Goal: Information Seeking & Learning: Learn about a topic

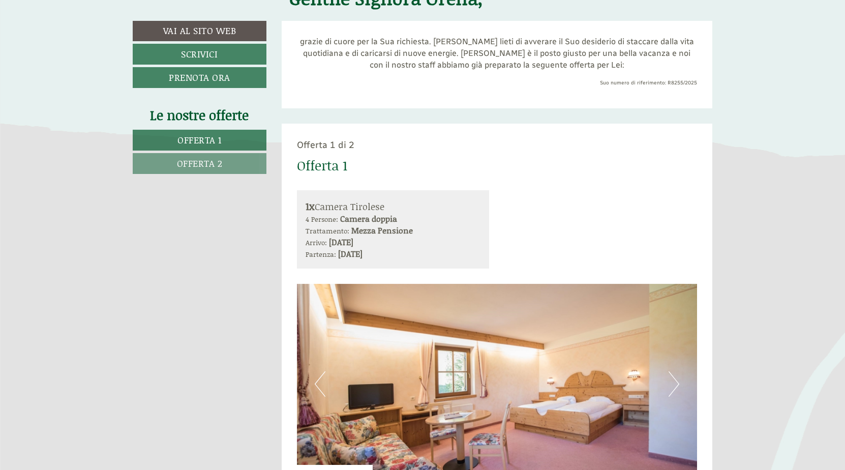
scroll to position [305, 0]
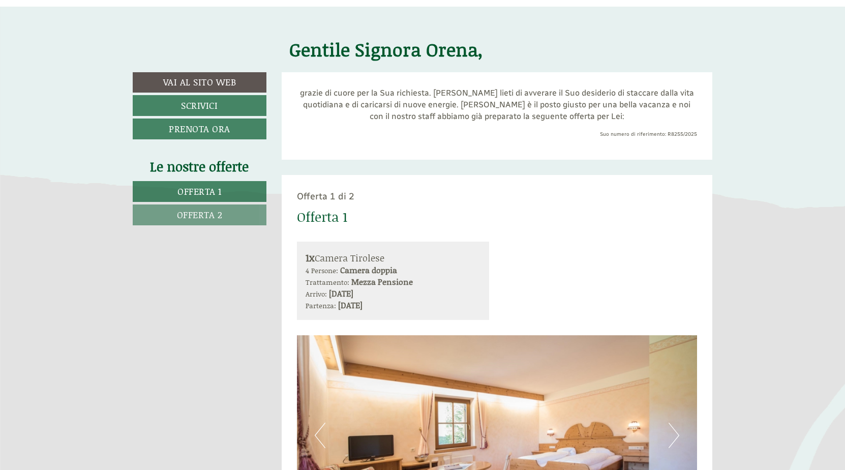
scroll to position [559, 0]
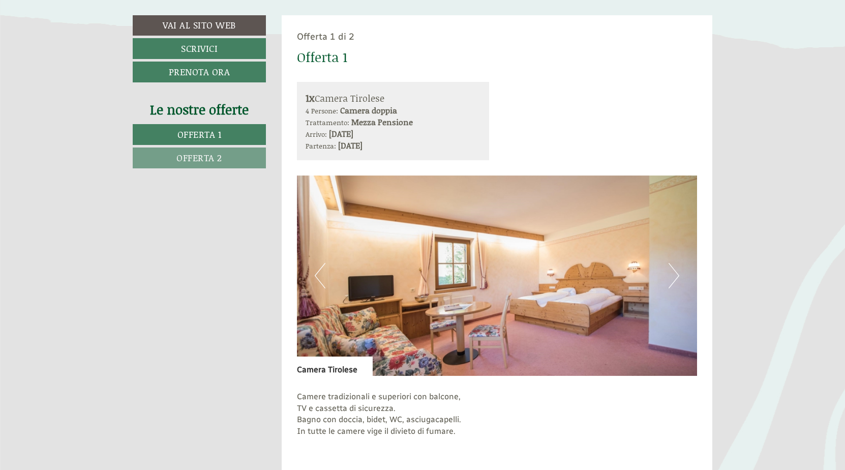
click at [674, 275] on button "Next" at bounding box center [674, 275] width 11 height 25
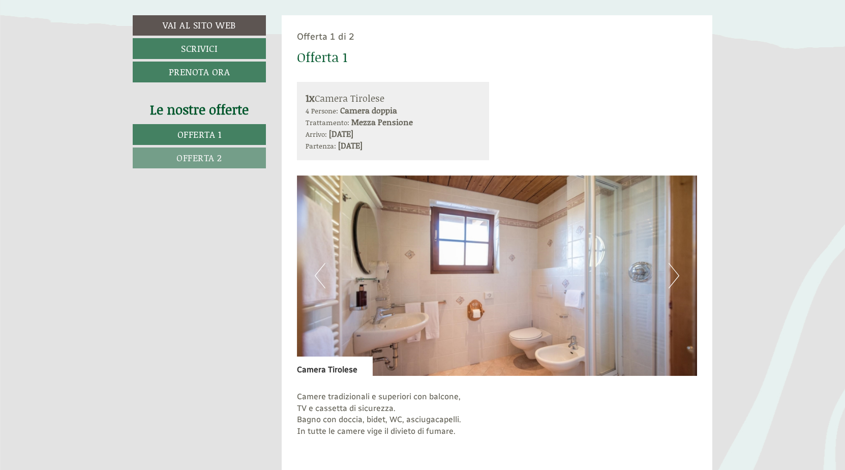
click at [674, 275] on button "Next" at bounding box center [674, 275] width 11 height 25
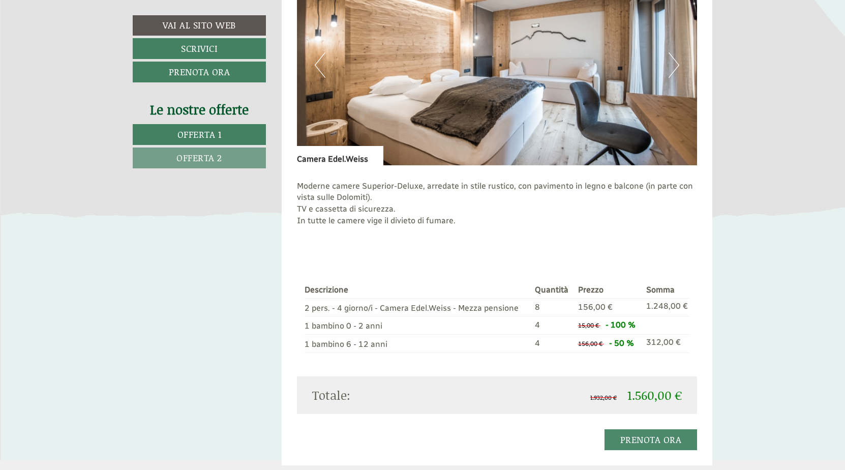
scroll to position [1322, 0]
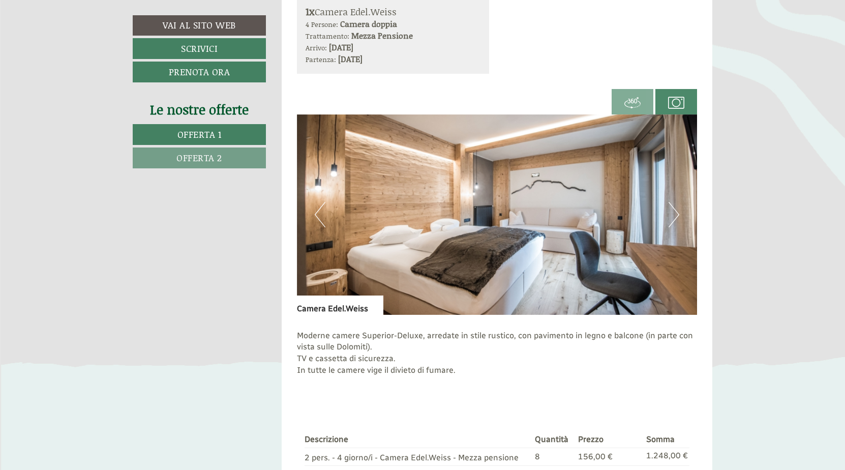
click at [675, 216] on button "Next" at bounding box center [674, 214] width 11 height 25
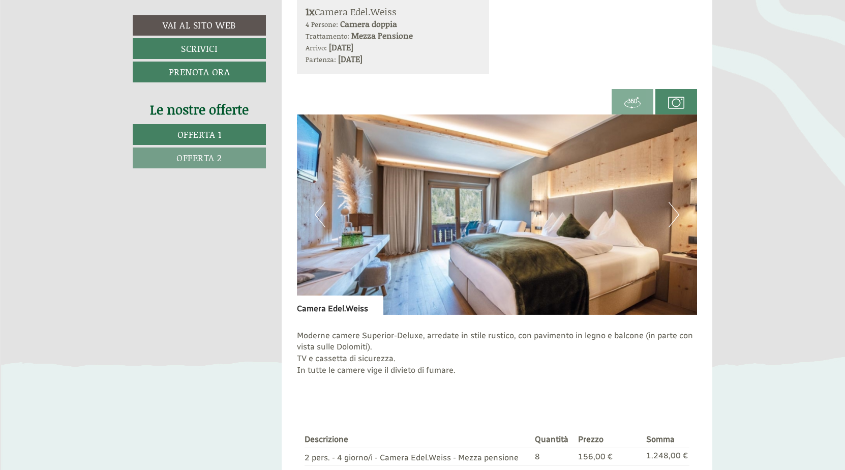
click at [675, 216] on button "Next" at bounding box center [674, 214] width 11 height 25
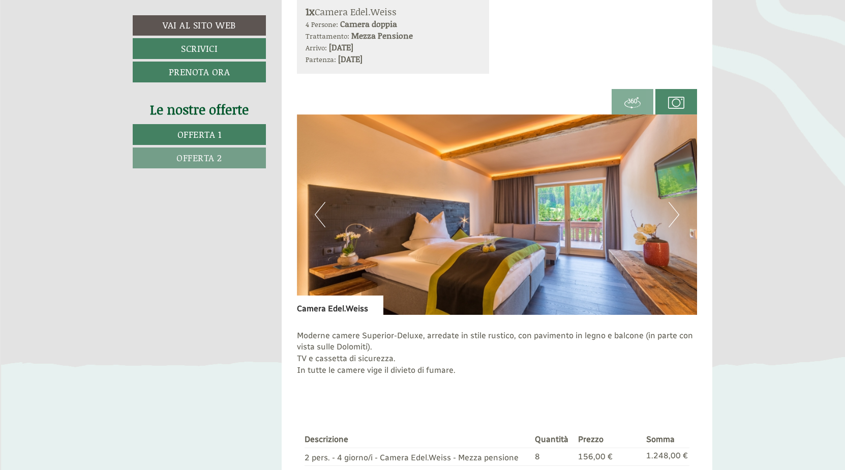
click at [675, 216] on button "Next" at bounding box center [674, 214] width 11 height 25
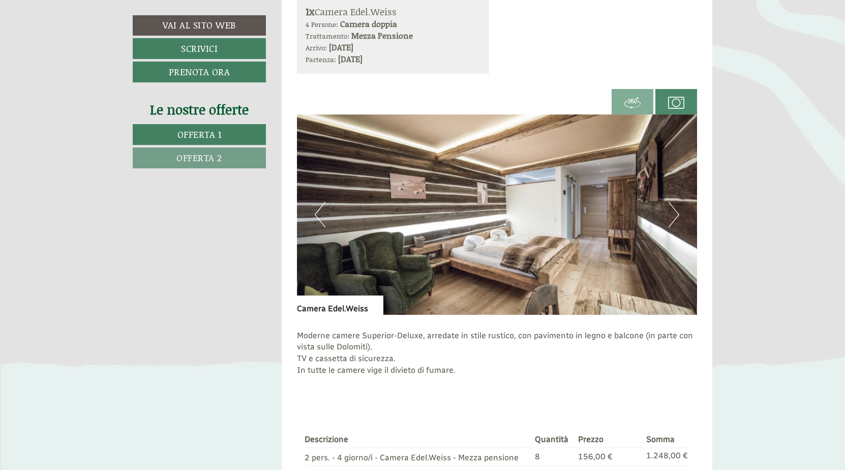
click at [675, 216] on button "Next" at bounding box center [674, 214] width 11 height 25
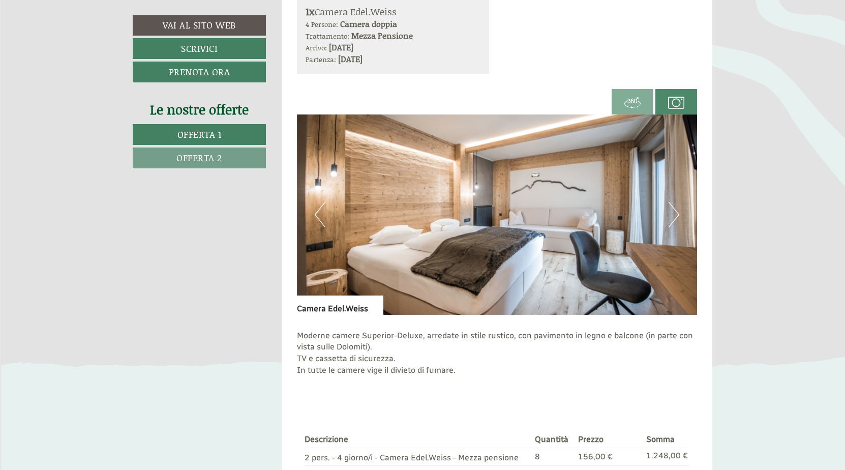
click at [675, 216] on button "Next" at bounding box center [674, 214] width 11 height 25
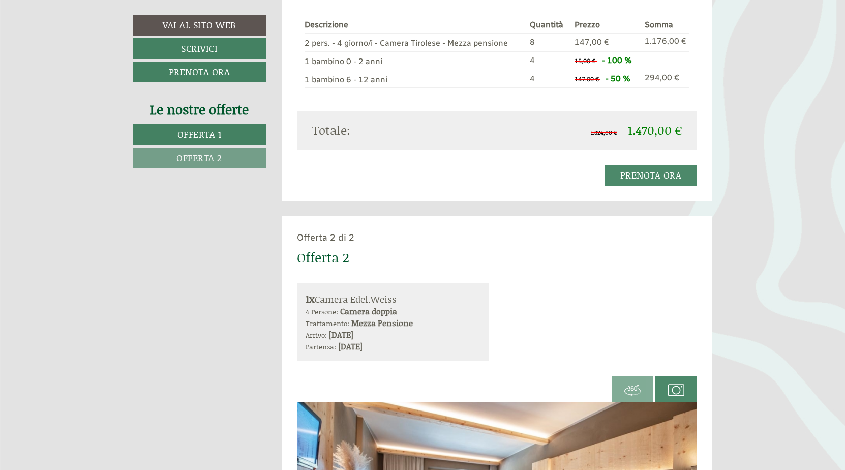
scroll to position [915, 0]
